Goal: Task Accomplishment & Management: Use online tool/utility

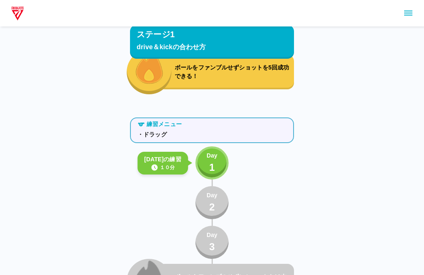
scroll to position [174, 0]
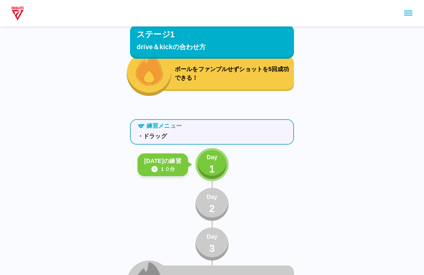
click at [274, 73] on p "ボールをファンブルせずショットを5回成功できる！" at bounding box center [233, 73] width 116 height 17
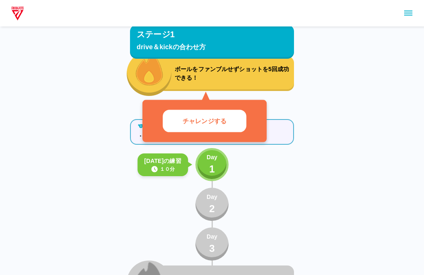
click at [281, 83] on div "ボールをファンブルせずショットを5回成功できる！" at bounding box center [226, 73] width 136 height 35
click at [220, 124] on p "チャレンジする" at bounding box center [205, 121] width 44 height 10
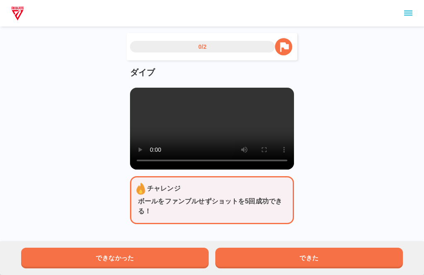
click at [214, 132] on video at bounding box center [212, 129] width 164 height 82
click at [134, 94] on video at bounding box center [212, 129] width 164 height 82
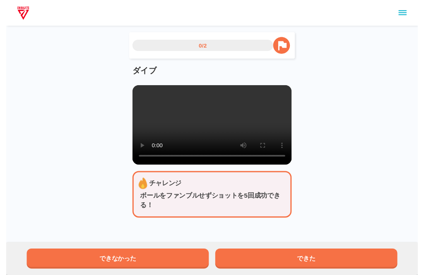
scroll to position [8, 0]
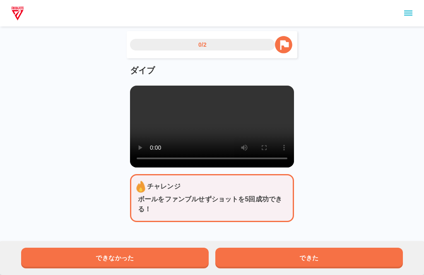
click at [259, 257] on button "できた" at bounding box center [308, 258] width 187 height 21
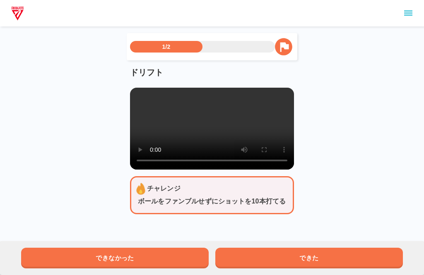
scroll to position [0, 0]
click at [206, 139] on video at bounding box center [212, 129] width 164 height 82
click at [215, 170] on video at bounding box center [212, 129] width 164 height 82
click at [220, 180] on div "1/2 ドリフト チャレンジ ボールをファンブルせずにショットを10本打てる できなかった できた" at bounding box center [212, 130] width 164 height 195
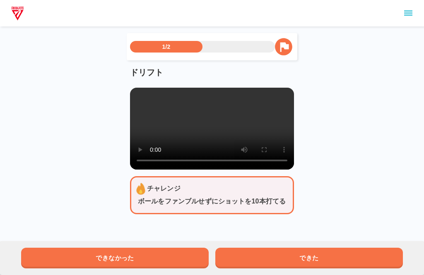
click at [225, 170] on video at bounding box center [212, 129] width 164 height 82
click at [232, 169] on video at bounding box center [212, 129] width 164 height 82
click at [189, 170] on video at bounding box center [212, 129] width 164 height 82
click at [177, 170] on video at bounding box center [212, 129] width 164 height 82
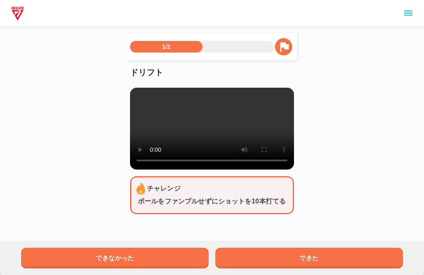
click at [177, 170] on video at bounding box center [212, 129] width 164 height 82
click at [374, 107] on div "1/2 ドリフト チャレンジ ボールをファンブルせずにショットを10本打てる できなかった できた" at bounding box center [212, 114] width 424 height 228
click at [345, 268] on button "できた" at bounding box center [308, 258] width 187 height 21
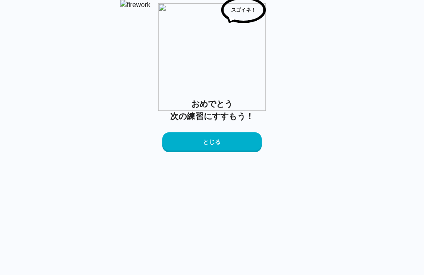
click at [243, 152] on button "とじる" at bounding box center [211, 142] width 99 height 20
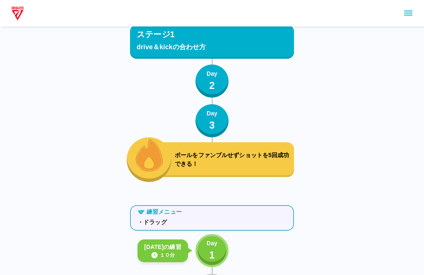
scroll to position [202, 0]
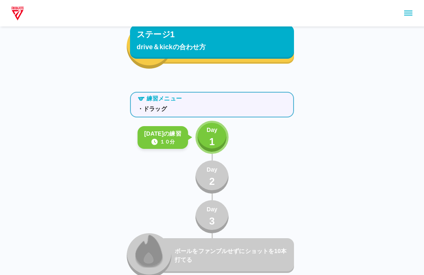
click at [219, 132] on button "Day 1" at bounding box center [211, 137] width 33 height 33
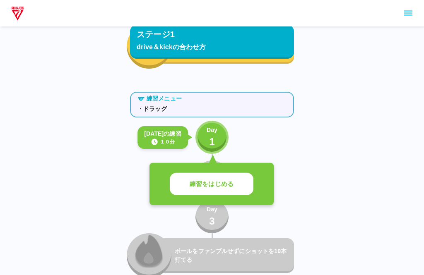
click at [236, 184] on button "練習をはじめる" at bounding box center [212, 184] width 84 height 23
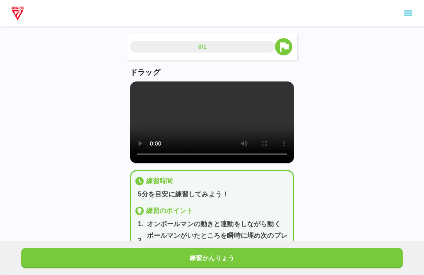
click at [278, 133] on video at bounding box center [212, 123] width 164 height 82
click at [274, 144] on video at bounding box center [212, 123] width 164 height 82
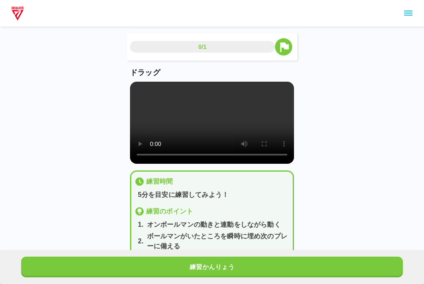
click at [137, 95] on video at bounding box center [212, 123] width 164 height 82
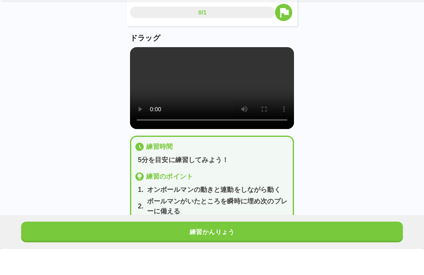
scroll to position [12, 0]
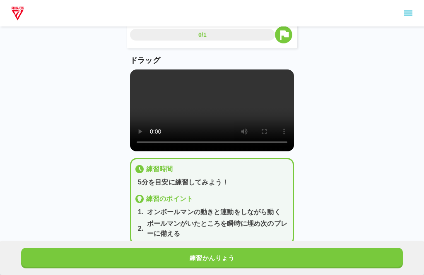
click at [361, 272] on div "練習かんりょう" at bounding box center [212, 258] width 424 height 34
click at [361, 269] on button "練習かんりょう" at bounding box center [212, 258] width 382 height 21
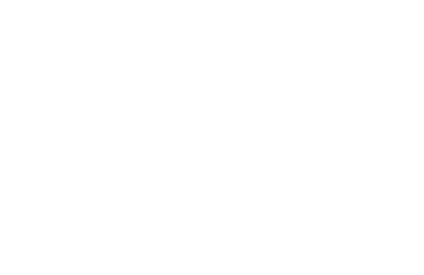
click at [361, 3] on html at bounding box center [212, 1] width 424 height 3
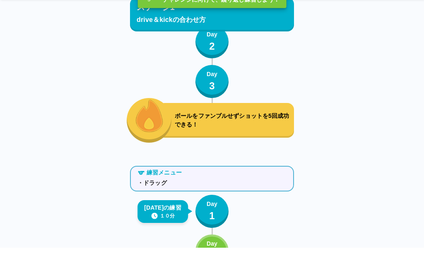
scroll to position [151, 0]
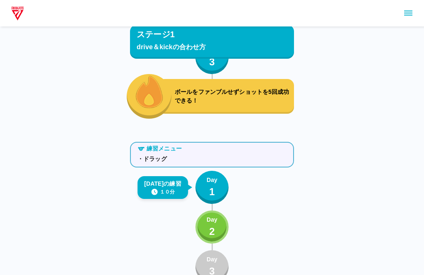
click at [220, 219] on button "Day 2" at bounding box center [211, 227] width 33 height 33
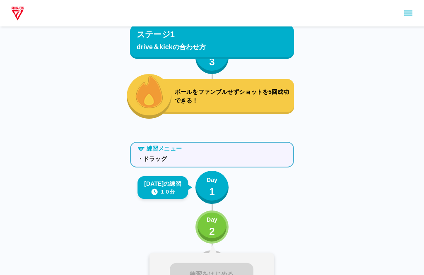
click at [220, 219] on button "Day 2" at bounding box center [211, 227] width 33 height 33
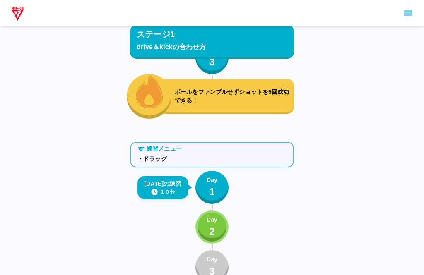
click at [226, 219] on button "Day 2" at bounding box center [211, 227] width 33 height 33
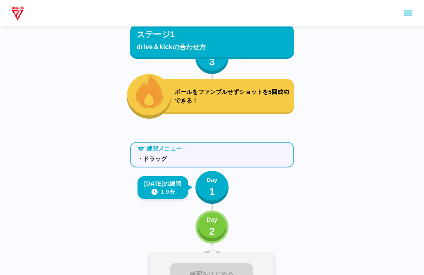
click at [226, 219] on button "Day 2" at bounding box center [211, 227] width 33 height 33
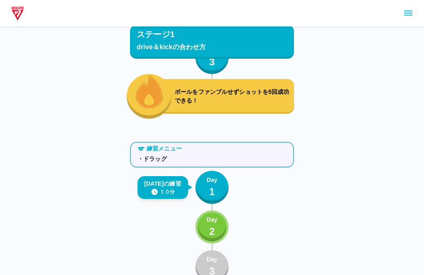
click at [217, 230] on div "Day 2" at bounding box center [212, 228] width 11 height 24
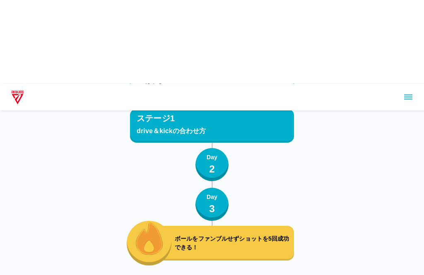
scroll to position [0, 0]
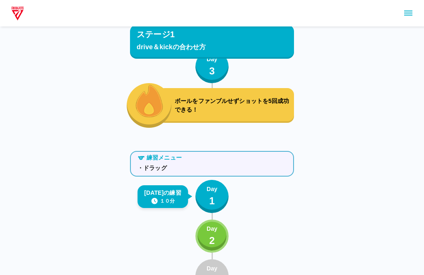
scroll to position [143, 0]
